Goal: Task Accomplishment & Management: Manage account settings

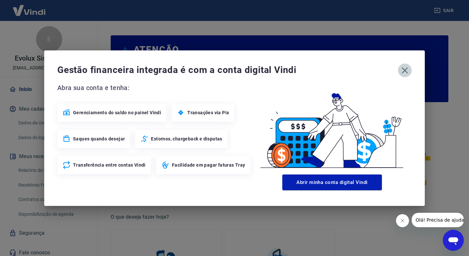
drag, startPoint x: 405, startPoint y: 69, endPoint x: 303, endPoint y: 84, distance: 102.7
click at [405, 69] on icon "button" at bounding box center [405, 70] width 10 height 10
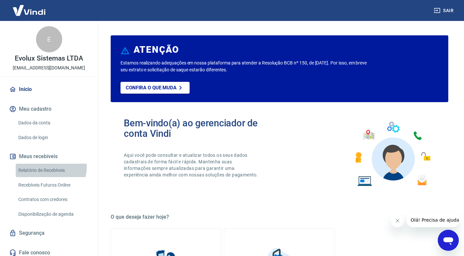
click at [41, 167] on link "Relatório de Recebíveis" at bounding box center [53, 170] width 74 height 13
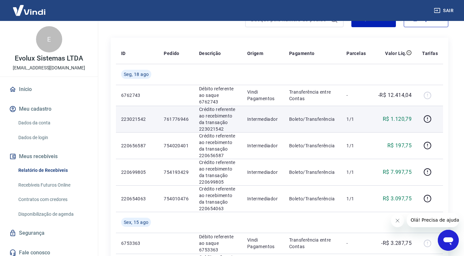
scroll to position [66, 0]
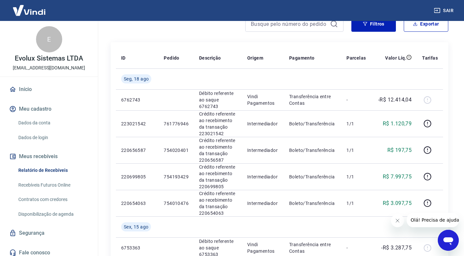
click at [445, 6] on button "Sair" at bounding box center [445, 11] width 24 height 12
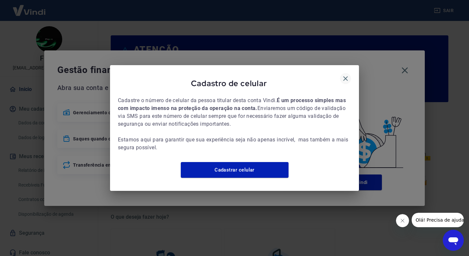
click at [344, 76] on icon "button" at bounding box center [345, 78] width 5 height 5
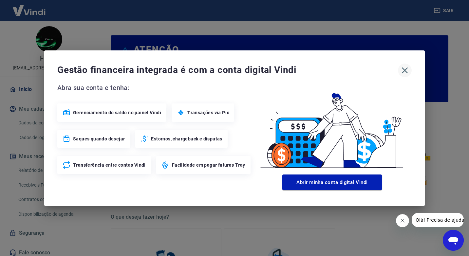
drag, startPoint x: 407, startPoint y: 70, endPoint x: 401, endPoint y: 70, distance: 6.3
click at [407, 69] on icon "button" at bounding box center [405, 70] width 10 height 10
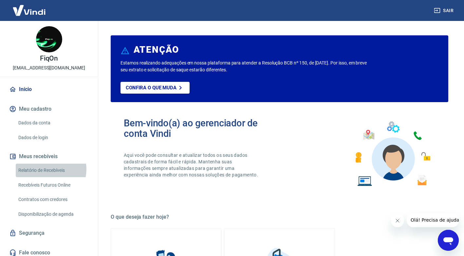
click at [48, 169] on link "Relatório de Recebíveis" at bounding box center [53, 170] width 74 height 13
